Goal: Task Accomplishment & Management: Manage account settings

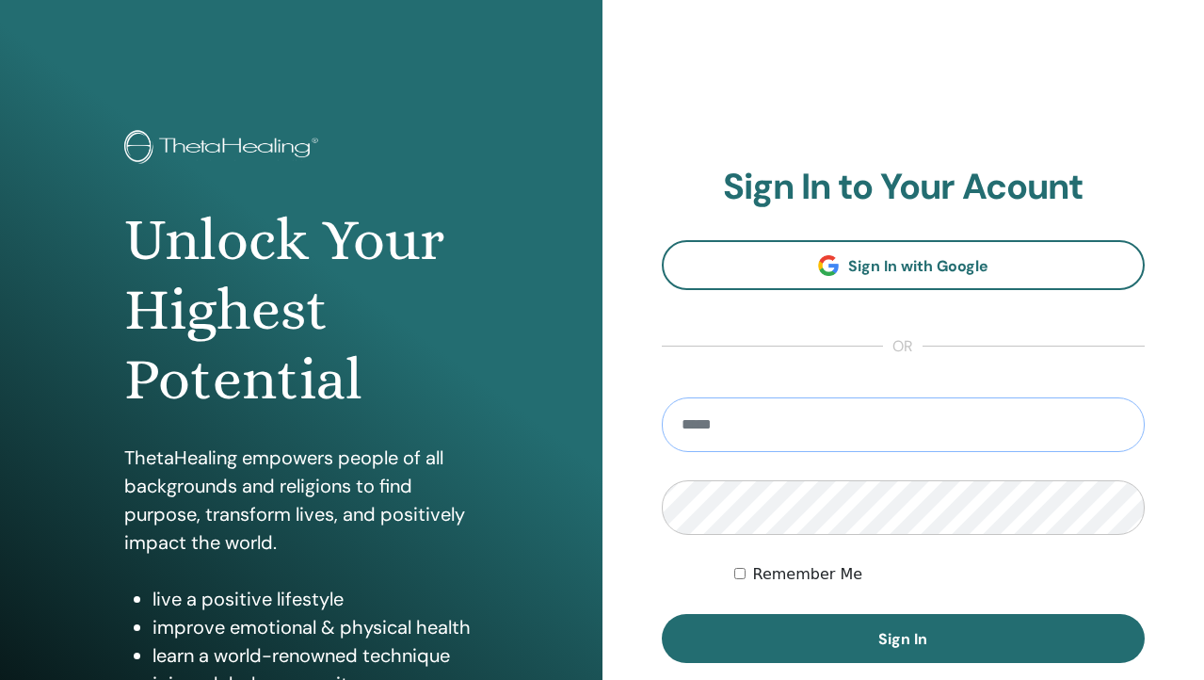
type input "**********"
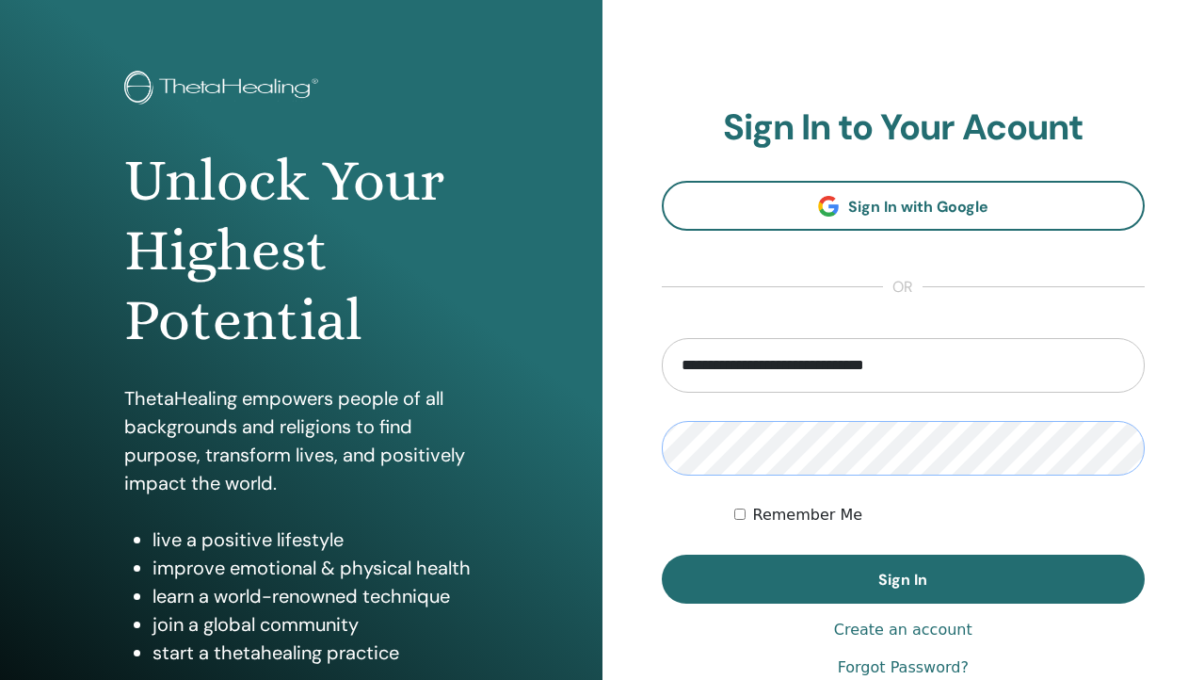
scroll to position [198, 0]
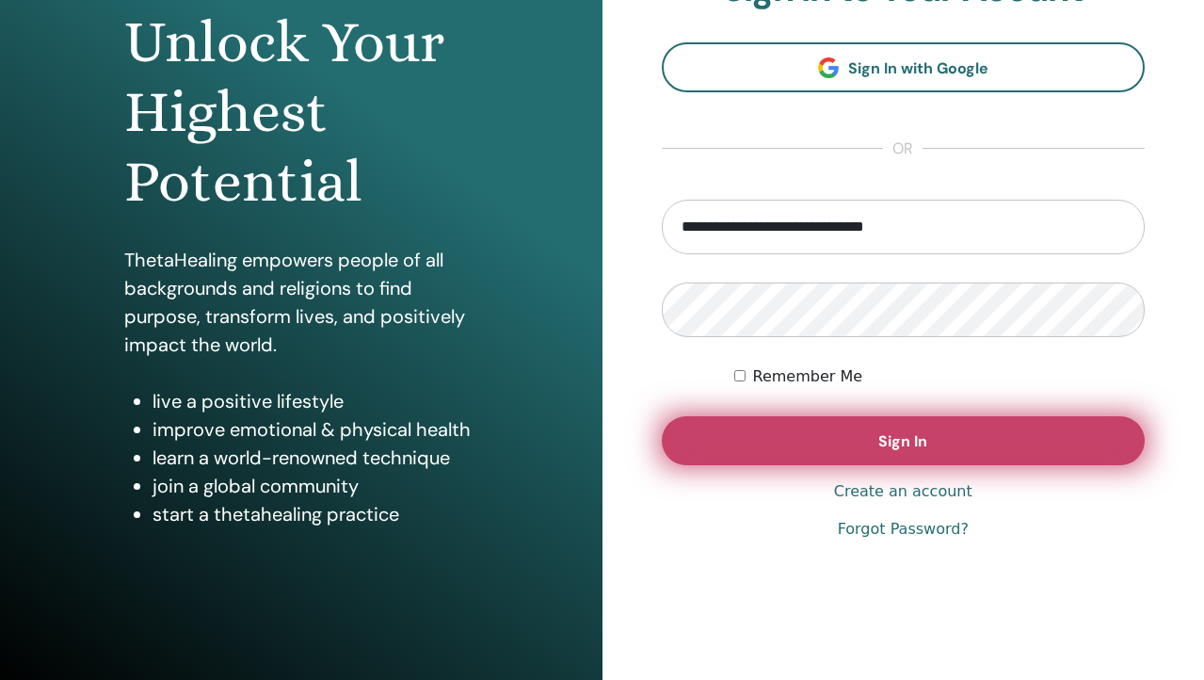
click at [830, 453] on button "Sign In" at bounding box center [904, 440] width 484 height 49
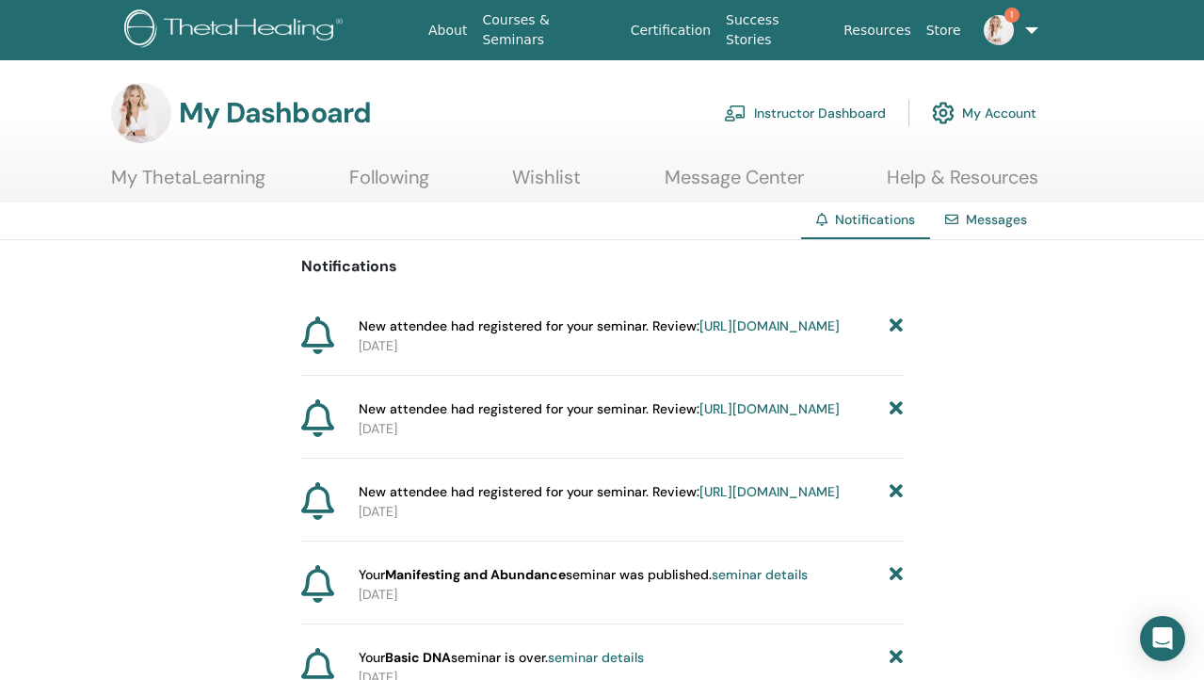
click at [843, 114] on link "Instructor Dashboard" at bounding box center [805, 112] width 162 height 41
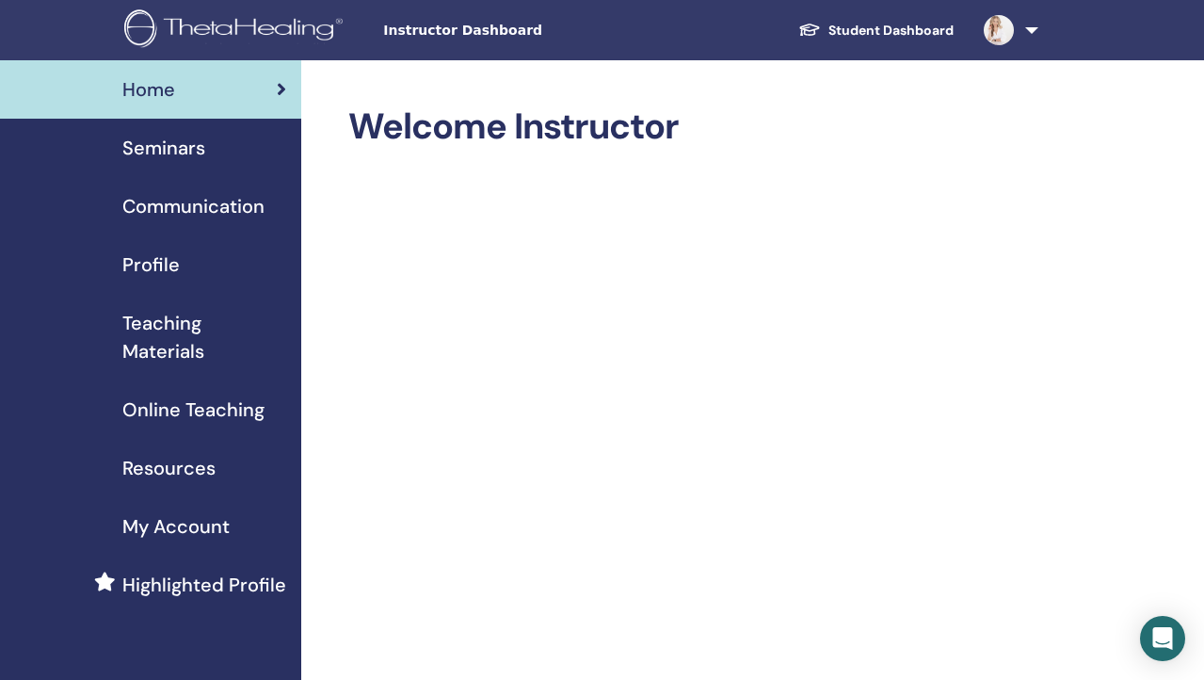
click at [171, 153] on span "Seminars" at bounding box center [163, 148] width 83 height 28
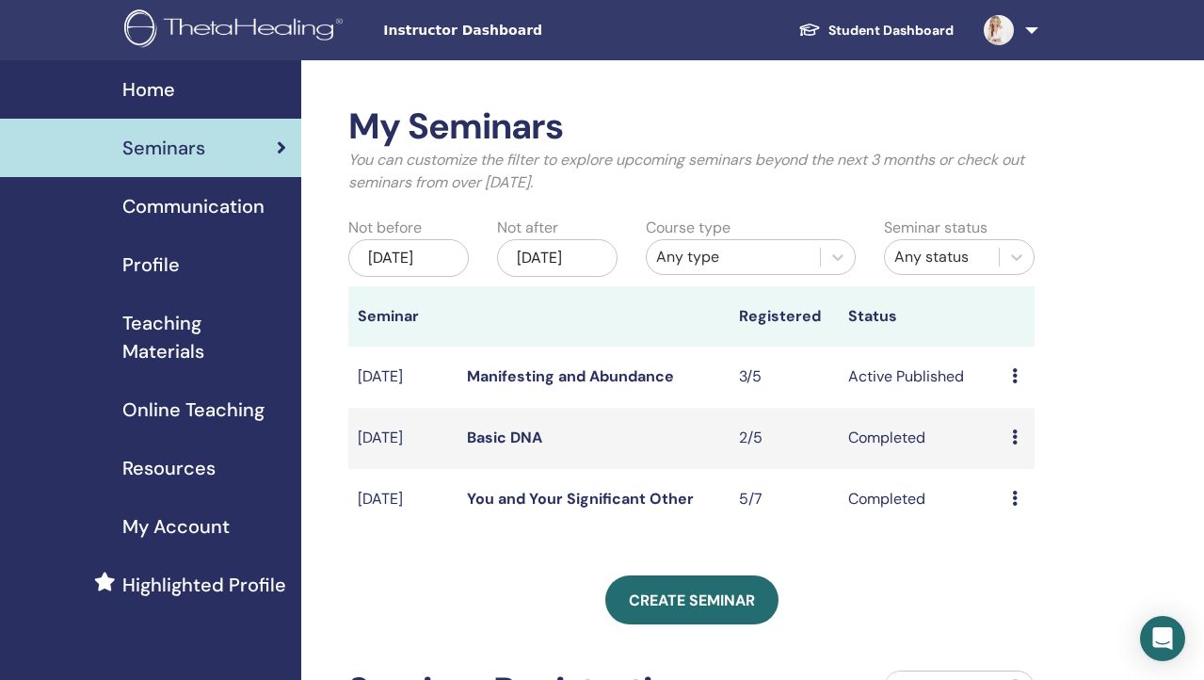
click at [1016, 388] on div "Preview Edit Attendees Cancel" at bounding box center [1019, 376] width 14 height 23
click at [1015, 468] on link "Attendees" at bounding box center [1026, 468] width 72 height 20
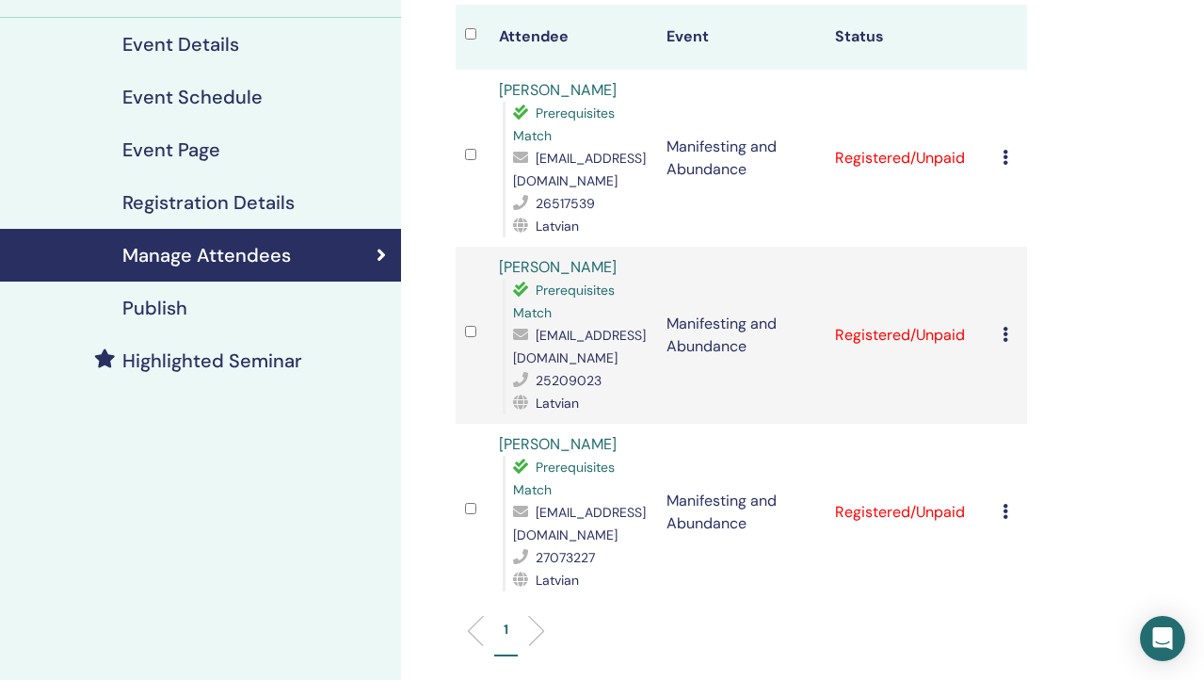
scroll to position [234, 0]
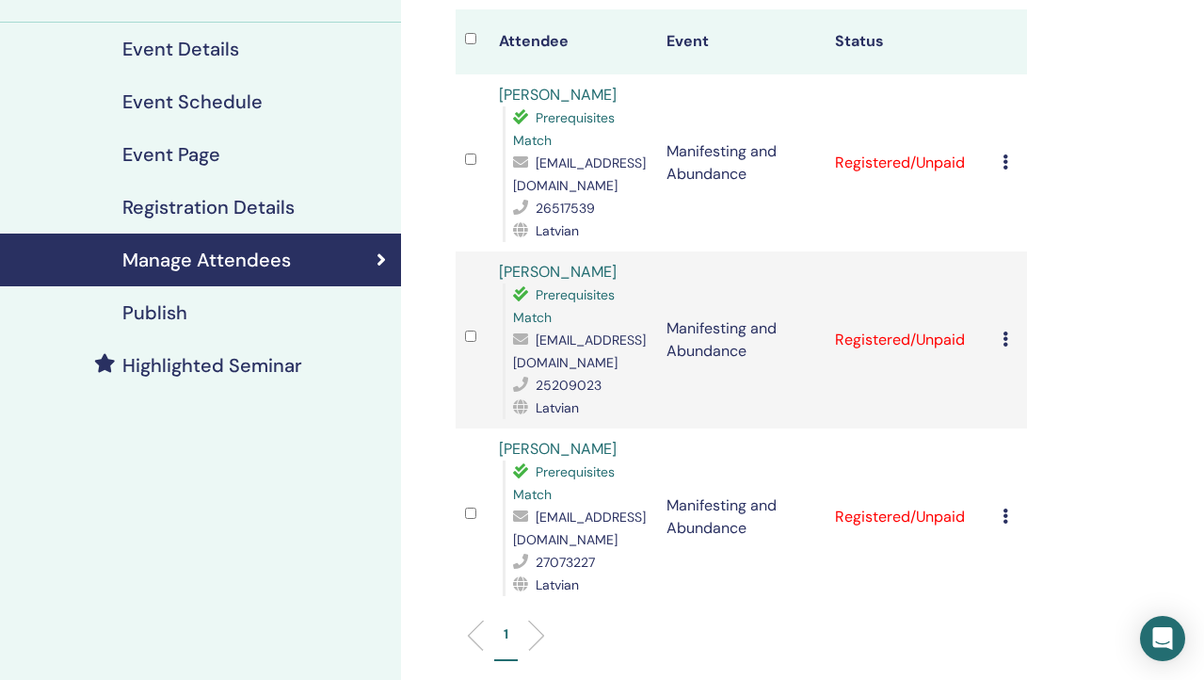
click at [1005, 154] on icon at bounding box center [1006, 161] width 6 height 15
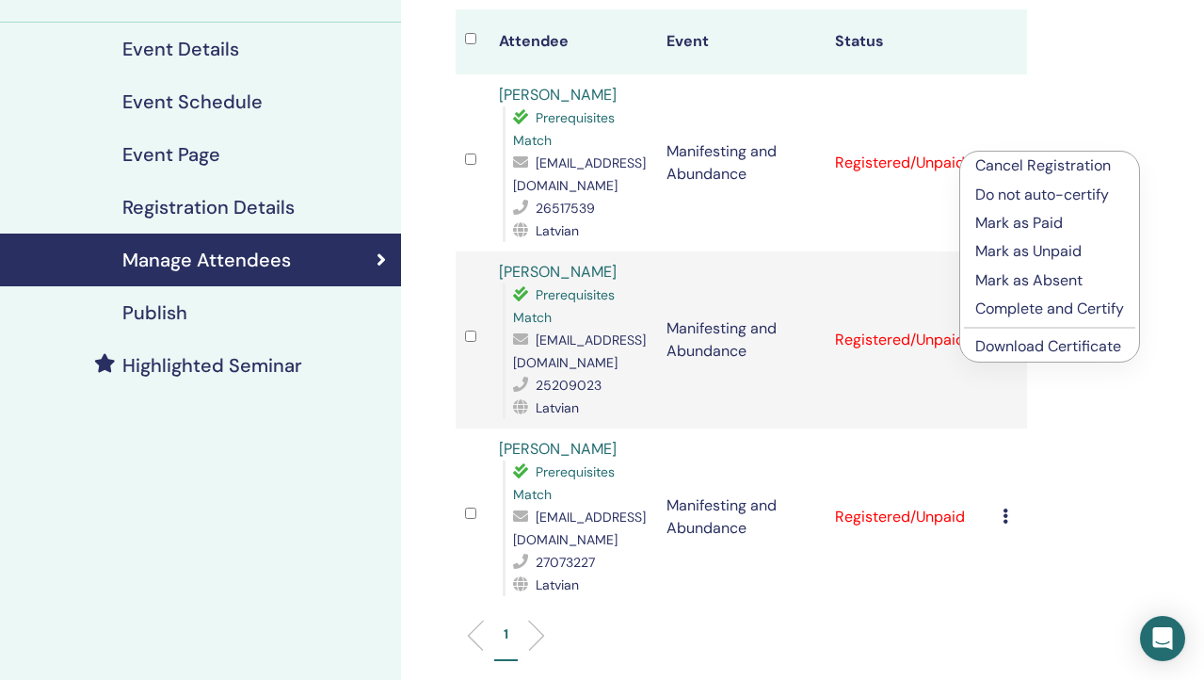
click at [997, 340] on link "Download Certificate" at bounding box center [1048, 346] width 146 height 20
